Goal: Transaction & Acquisition: Subscribe to service/newsletter

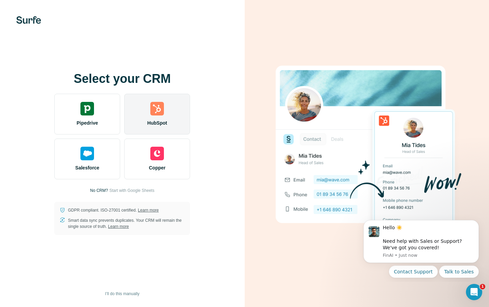
click at [155, 106] on img at bounding box center [157, 109] width 14 height 14
click at [152, 115] on img at bounding box center [157, 109] width 14 height 14
